Goal: Information Seeking & Learning: Learn about a topic

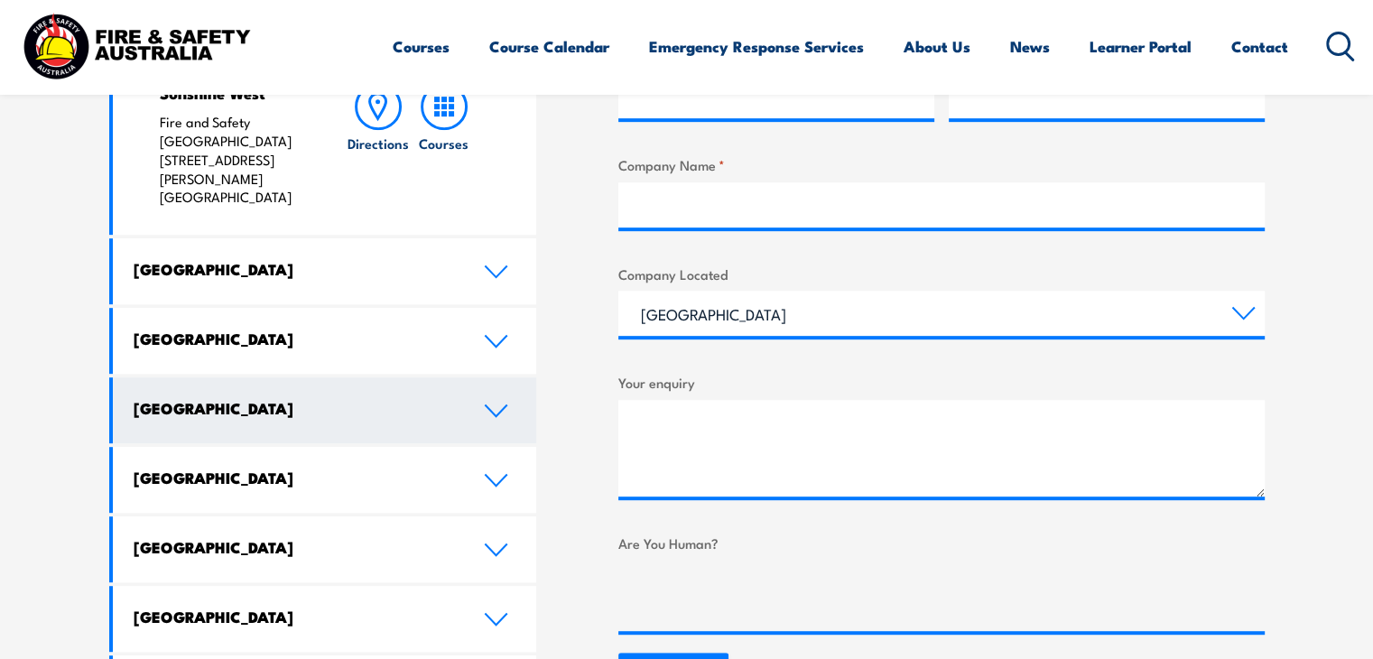
scroll to position [903, 0]
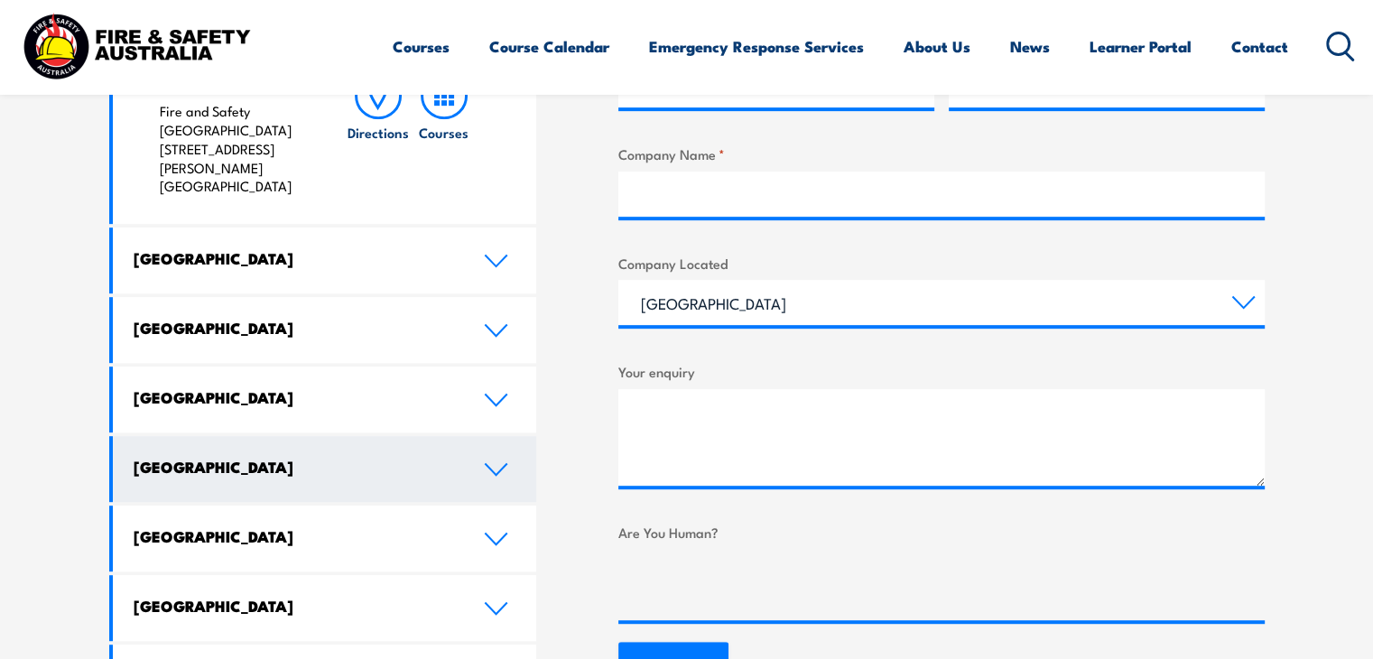
click at [493, 462] on icon at bounding box center [496, 469] width 24 height 14
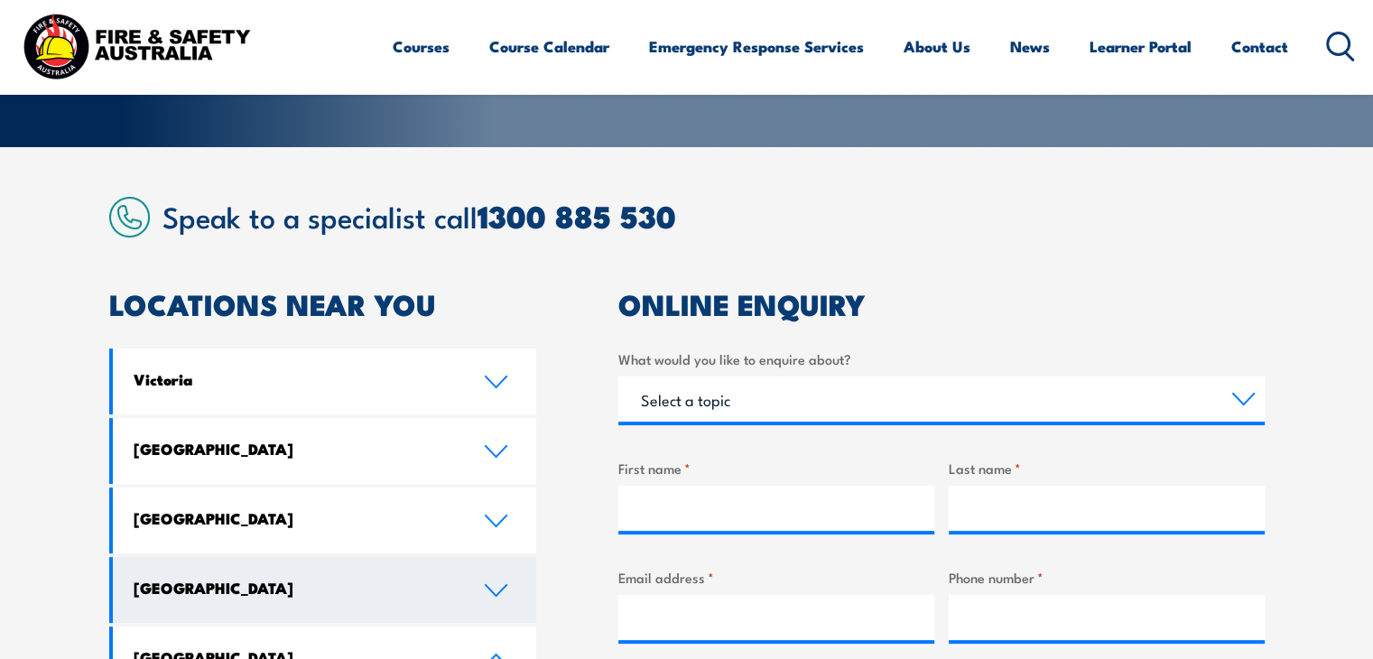
scroll to position [361, 0]
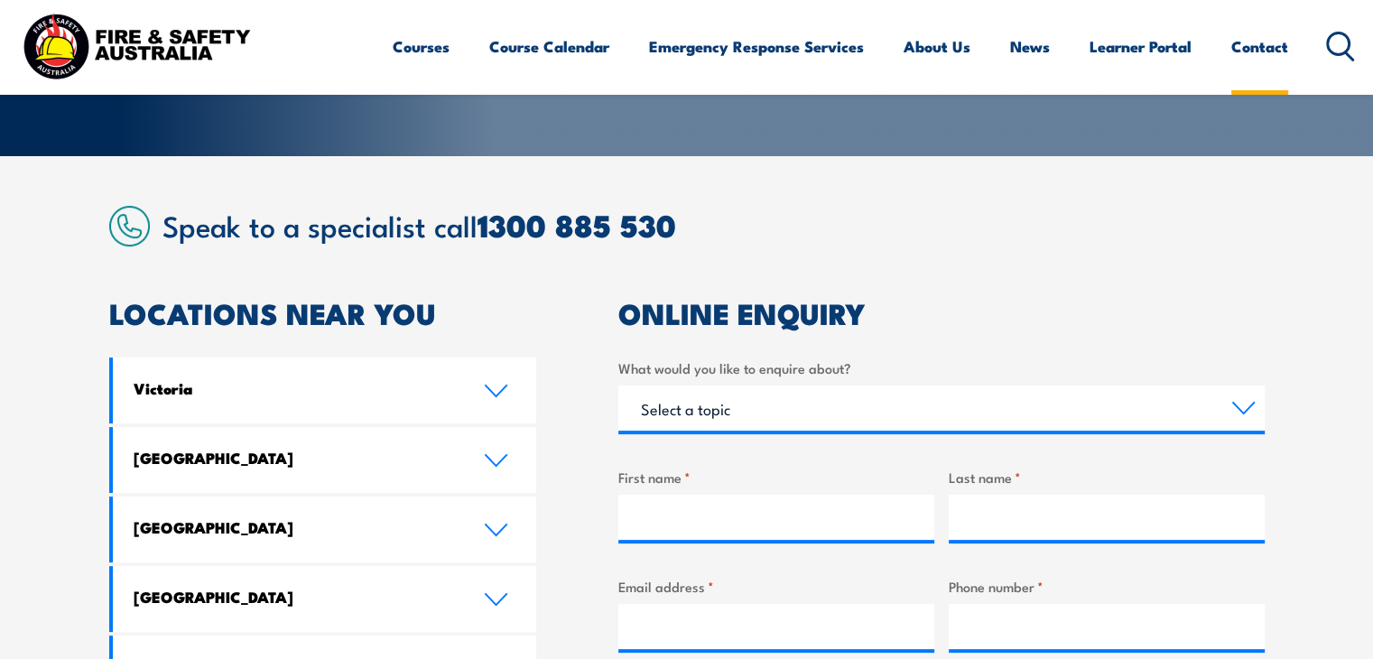
click at [1253, 66] on link "Contact" at bounding box center [1259, 47] width 57 height 48
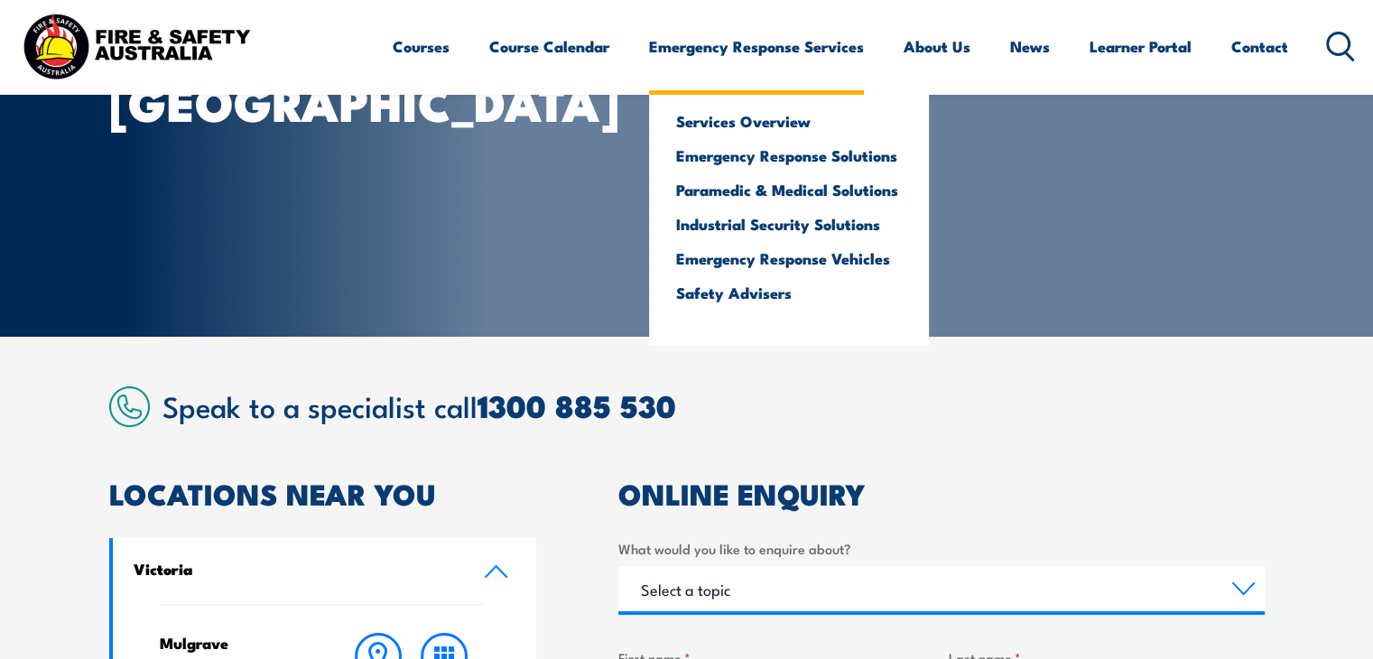
click at [776, 41] on link "Emergency Response Services" at bounding box center [756, 47] width 215 height 48
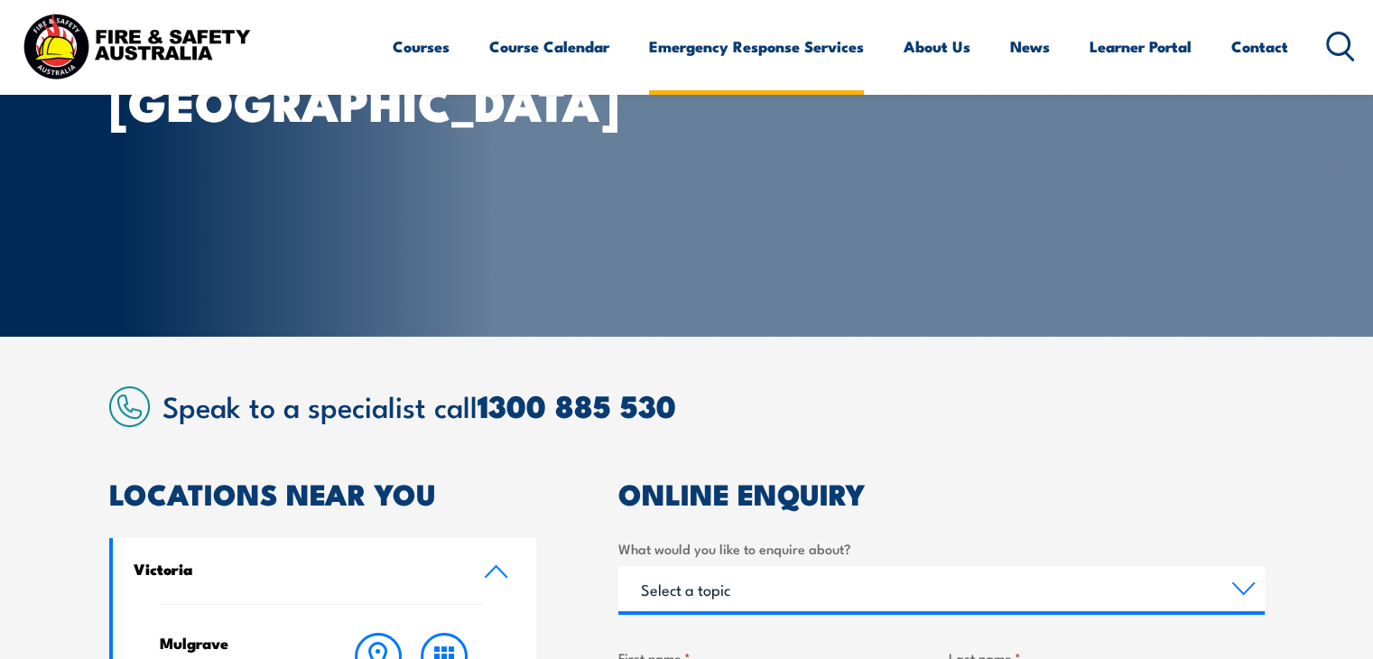
click at [779, 47] on link "Emergency Response Services" at bounding box center [756, 47] width 215 height 48
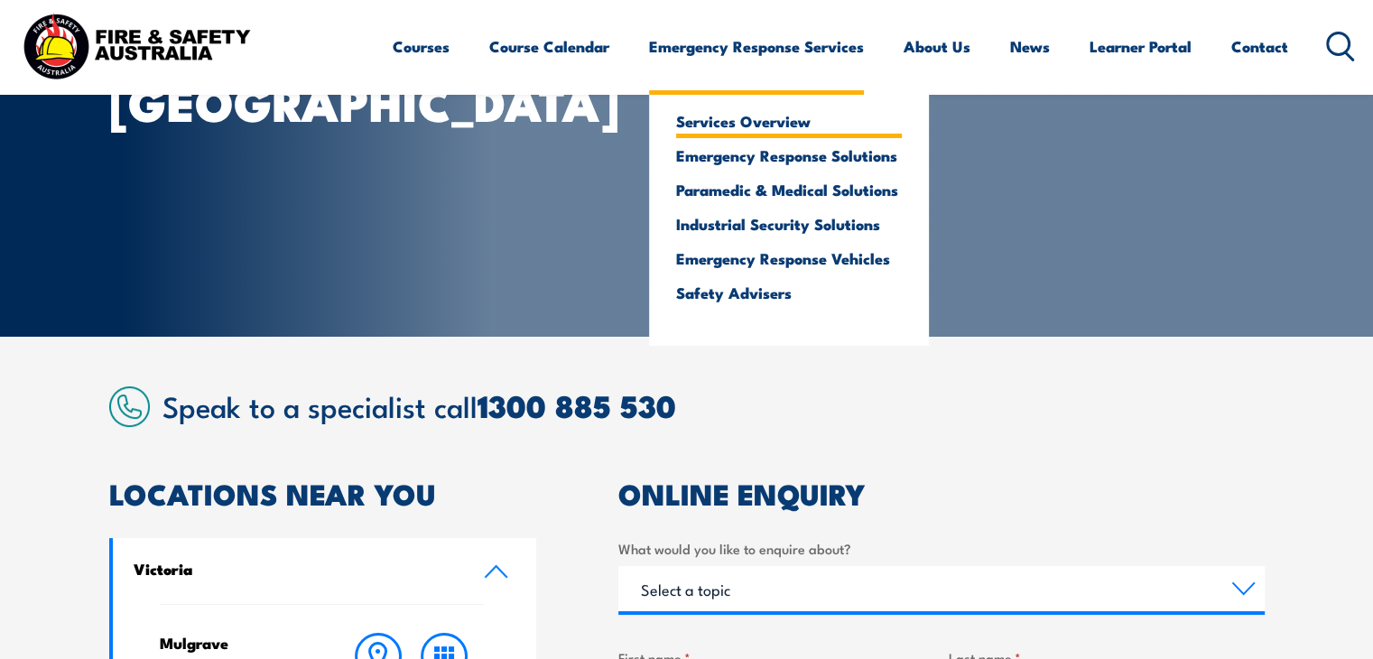
click at [769, 113] on link "Services Overview" at bounding box center [789, 121] width 226 height 16
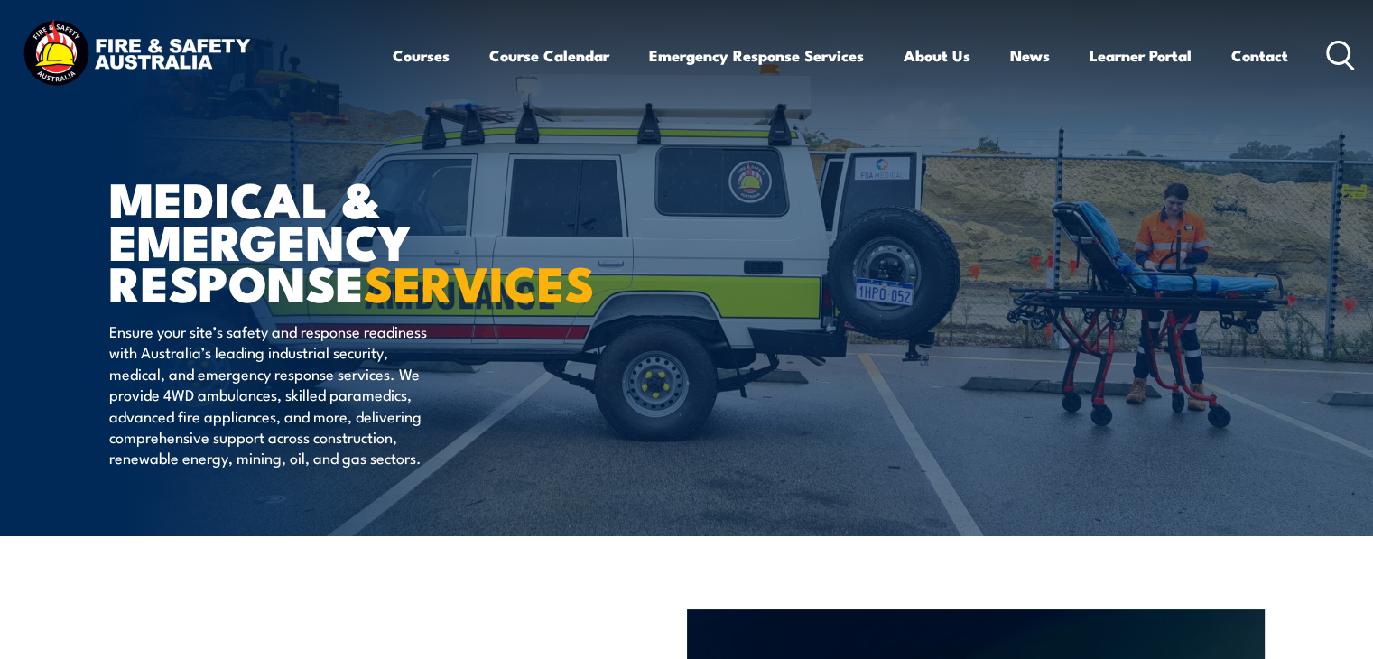
drag, startPoint x: 616, startPoint y: 197, endPoint x: 607, endPoint y: 194, distance: 9.4
click at [610, 196] on article "MEDICAL & EMERGENCY RESPONSE SERVICES Ensure your site’s safety and response re…" at bounding box center [686, 268] width 1155 height 536
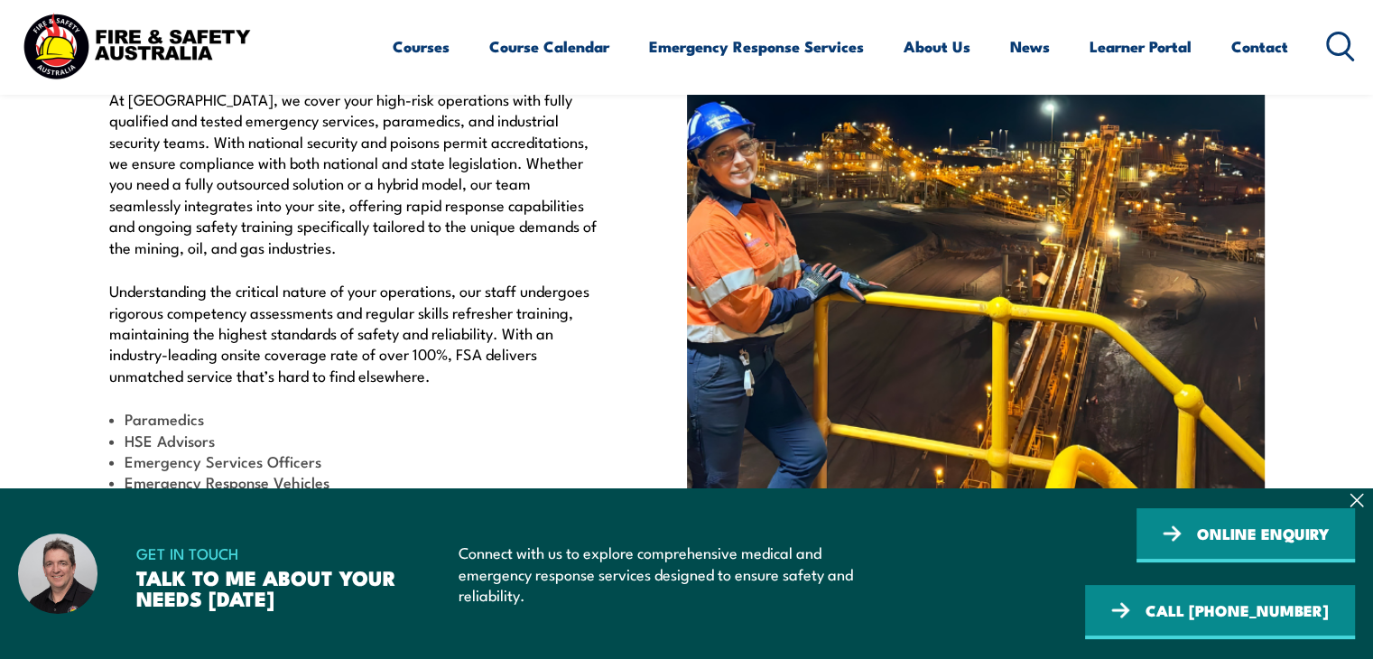
scroll to position [632, 0]
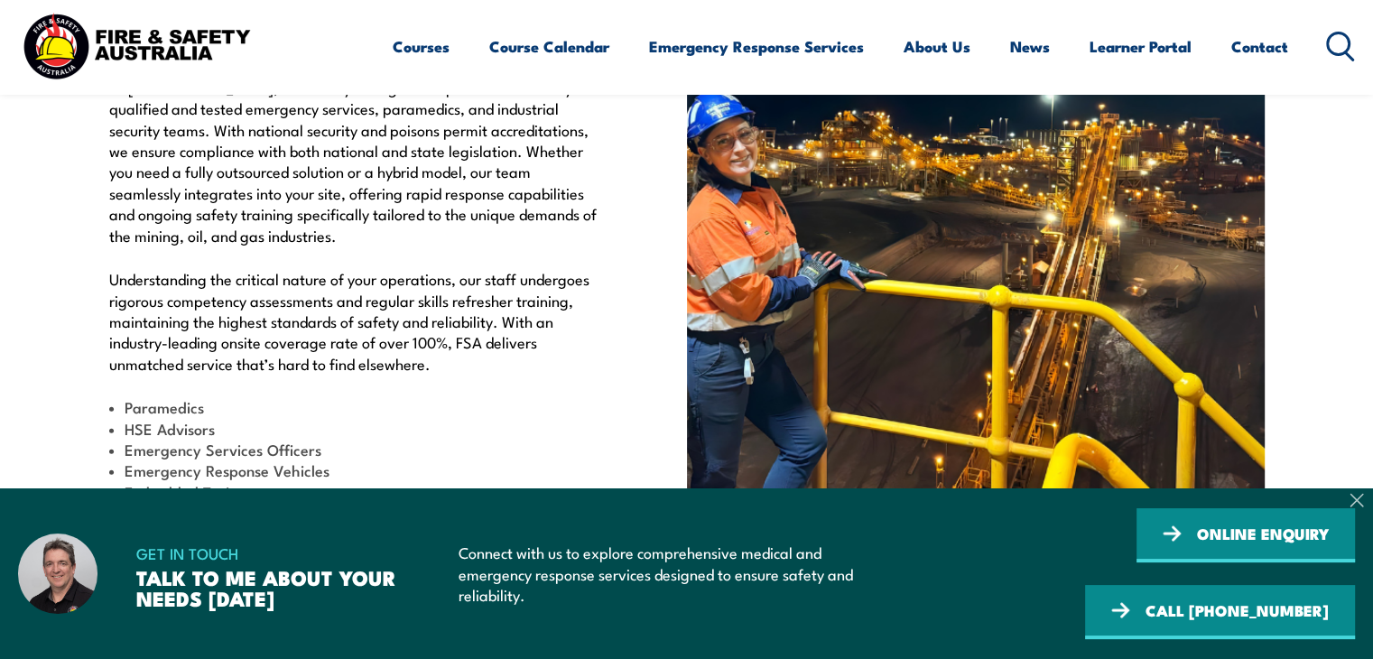
click at [1358, 499] on icon at bounding box center [1356, 500] width 14 height 14
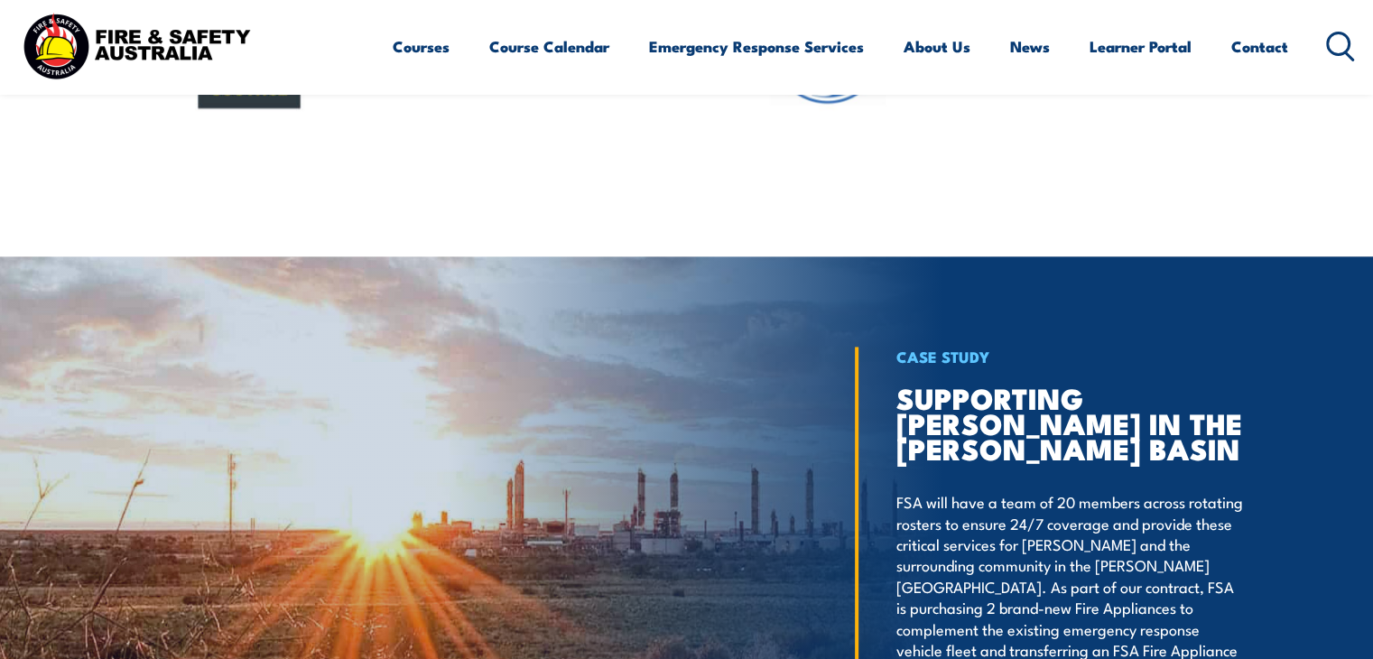
scroll to position [2798, 0]
